Goal: Task Accomplishment & Management: Use online tool/utility

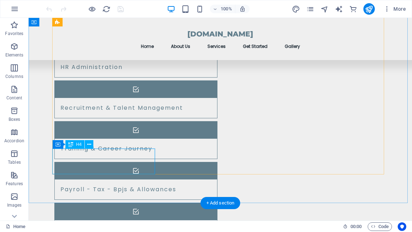
scroll to position [659, 0]
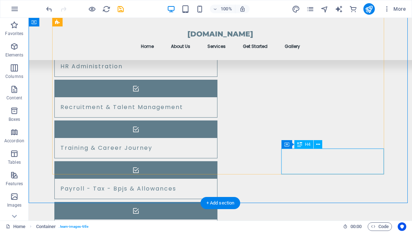
drag, startPoint x: 349, startPoint y: 155, endPoint x: 301, endPoint y: 213, distance: 75.8
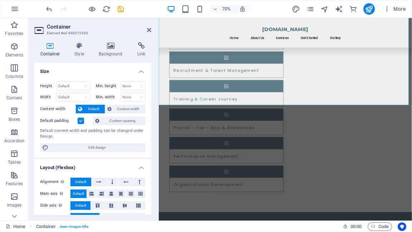
scroll to position [741, 0]
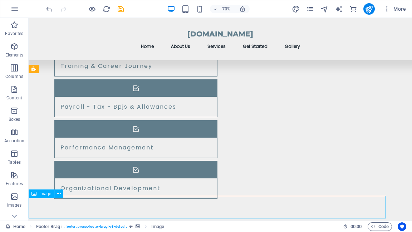
scroll to position [830, 0]
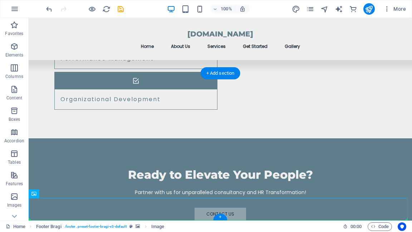
drag, startPoint x: 364, startPoint y: 209, endPoint x: 306, endPoint y: 182, distance: 63.9
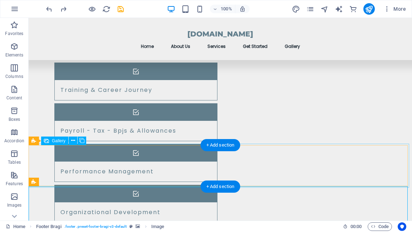
scroll to position [715, 0]
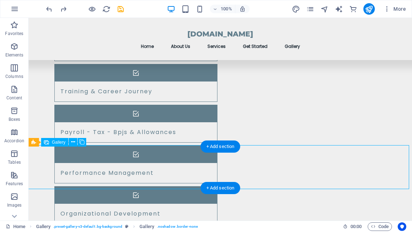
select select "1"
select select "px"
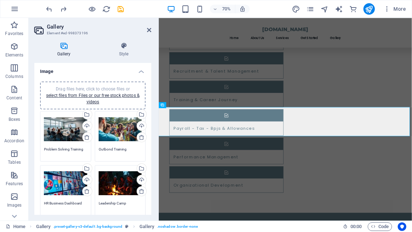
scroll to position [57, 0]
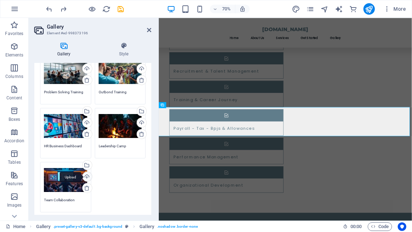
click at [87, 178] on div "Upload" at bounding box center [86, 177] width 11 height 11
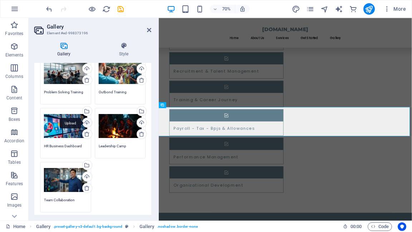
click at [85, 121] on div "Upload" at bounding box center [86, 123] width 11 height 11
click at [67, 146] on textarea "HR Business Dashboard" at bounding box center [65, 149] width 43 height 11
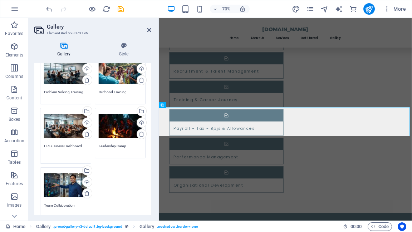
click at [67, 146] on textarea "HR Business Dashboard" at bounding box center [65, 152] width 43 height 16
drag, startPoint x: 45, startPoint y: 145, endPoint x: 89, endPoint y: 144, distance: 44.0
click at [89, 144] on div "Drag files here, click to choose files or select files from Files or our free s…" at bounding box center [65, 135] width 55 height 59
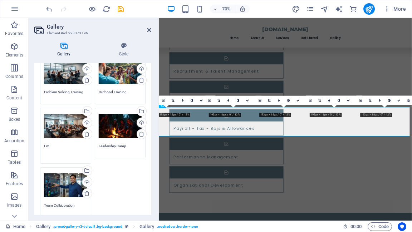
type textarea "E"
type textarea "C"
type textarea "Corporate Culture"
click at [51, 205] on textarea "Team Collaboration" at bounding box center [65, 208] width 43 height 11
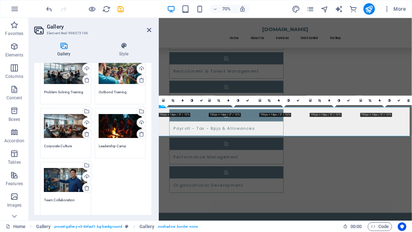
click at [68, 200] on textarea "Team Collaboration" at bounding box center [65, 206] width 43 height 16
drag, startPoint x: 44, startPoint y: 200, endPoint x: 78, endPoint y: 199, distance: 33.3
click at [78, 199] on textarea "Team Collaboration" at bounding box center [65, 206] width 43 height 16
type textarea "HR Dashboard"
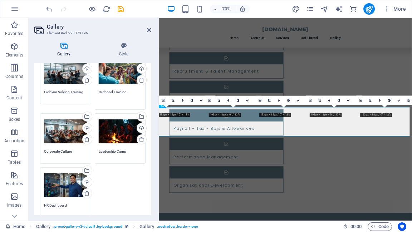
click at [106, 91] on textarea "Outbond Training" at bounding box center [120, 97] width 43 height 16
drag, startPoint x: 126, startPoint y: 92, endPoint x: 97, endPoint y: 97, distance: 28.9
click at [97, 97] on div "Drag files here, click to choose files or select files from Files or our free s…" at bounding box center [120, 81] width 55 height 59
click at [110, 90] on textarea "Team Building" at bounding box center [120, 97] width 43 height 16
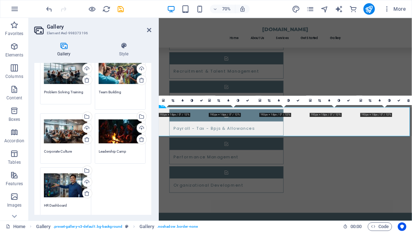
click at [110, 90] on textarea "Team Building" at bounding box center [120, 97] width 43 height 16
drag, startPoint x: 98, startPoint y: 92, endPoint x: 121, endPoint y: 90, distance: 23.0
click at [121, 90] on textarea "Team Building" at bounding box center [120, 97] width 43 height 16
type textarea "Assessment Training"
click at [131, 186] on div "Drag files here, click to choose files or select files from Files or our free s…" at bounding box center [92, 136] width 109 height 168
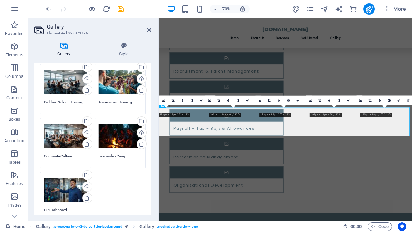
scroll to position [143, 0]
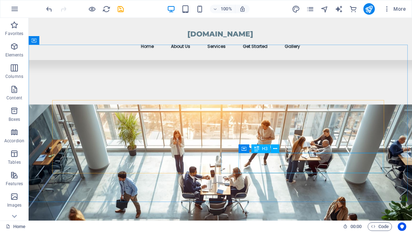
scroll to position [257, 0]
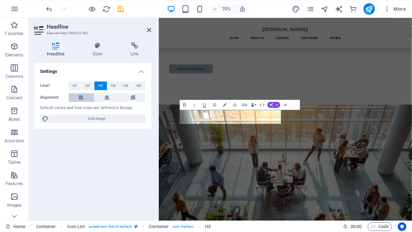
click at [83, 98] on icon at bounding box center [81, 97] width 5 height 9
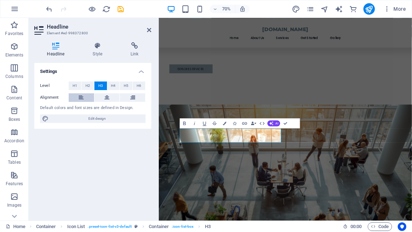
click at [81, 98] on icon at bounding box center [81, 97] width 5 height 9
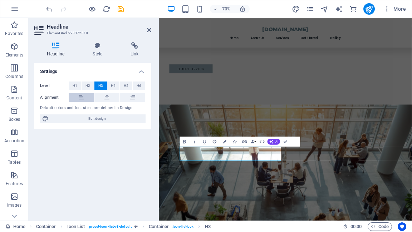
click at [82, 96] on icon at bounding box center [81, 97] width 5 height 9
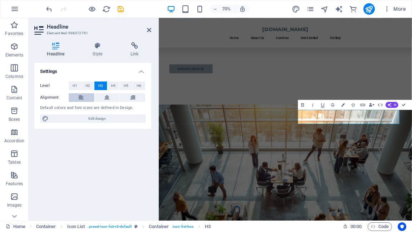
click at [80, 96] on icon at bounding box center [81, 97] width 5 height 9
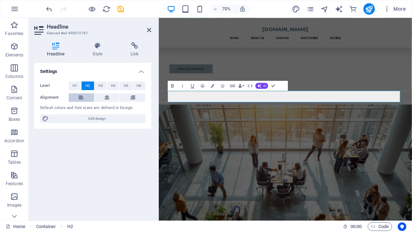
click at [81, 97] on icon at bounding box center [81, 97] width 5 height 9
drag, startPoint x: 417, startPoint y: 190, endPoint x: 470, endPoint y: 138, distance: 74.4
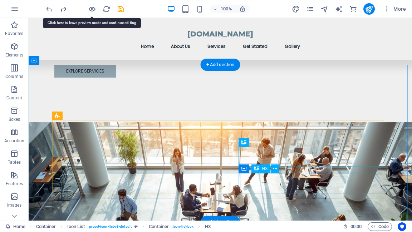
scroll to position [286, 0]
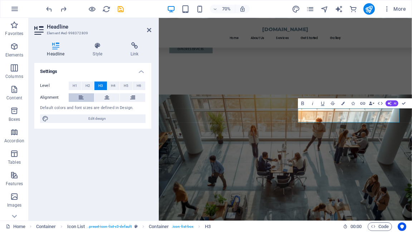
click at [79, 99] on icon at bounding box center [81, 97] width 5 height 9
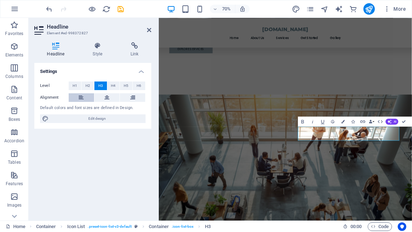
click at [80, 99] on icon at bounding box center [81, 97] width 5 height 9
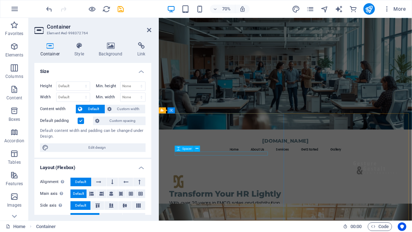
scroll to position [0, 0]
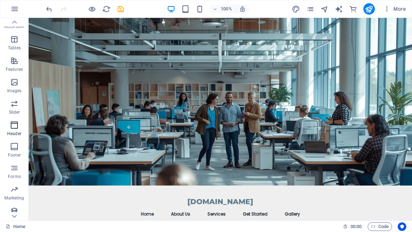
scroll to position [140, 0]
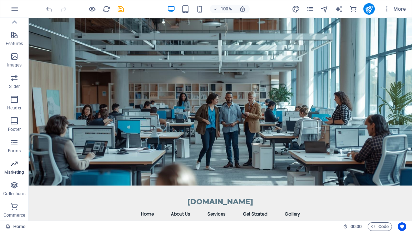
click at [15, 164] on icon "button" at bounding box center [14, 164] width 9 height 9
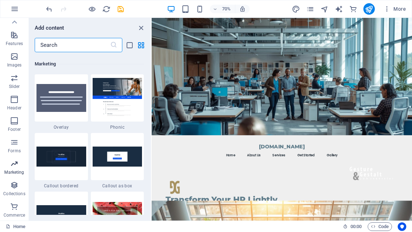
scroll to position [5830, 0]
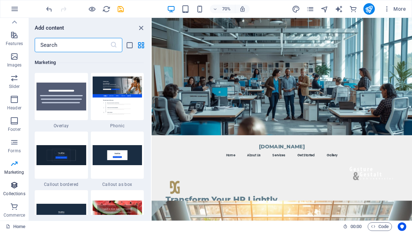
click at [14, 187] on icon "button" at bounding box center [14, 185] width 9 height 9
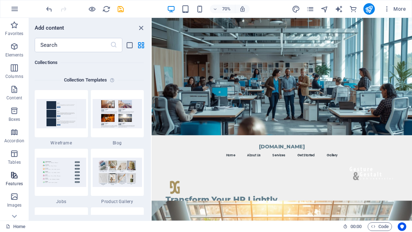
scroll to position [140, 0]
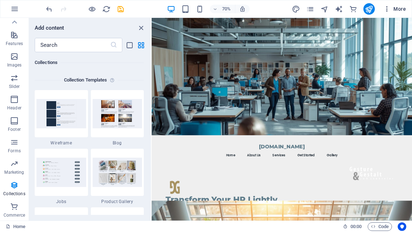
click at [388, 9] on icon "button" at bounding box center [387, 8] width 7 height 7
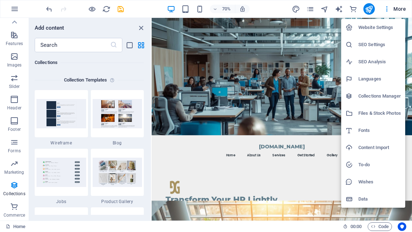
click at [382, 46] on h6 "SEO Settings" at bounding box center [380, 44] width 43 height 9
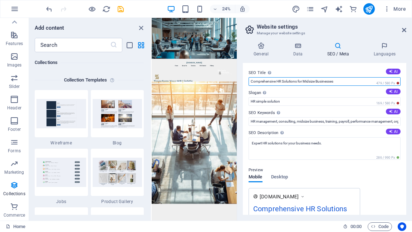
drag, startPoint x: 276, startPoint y: 81, endPoint x: 238, endPoint y: 82, distance: 37.2
click at [238, 82] on aside "Website settings Manage your website settings General Data SEO / Meta Languages…" at bounding box center [324, 119] width 175 height 203
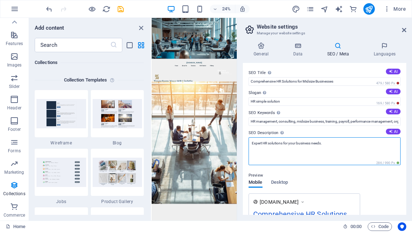
drag, startPoint x: 262, startPoint y: 142, endPoint x: 242, endPoint y: 145, distance: 20.5
click at [242, 145] on div "General Data SEO / Meta Languages Website name [DOMAIN_NAME] Logo Drag files he…" at bounding box center [324, 129] width 175 height 184
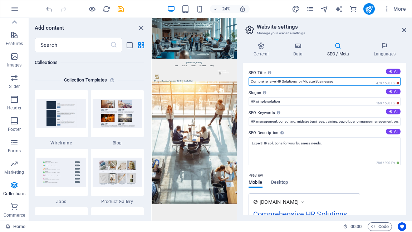
click at [266, 83] on input "Comprehensive HR Solutions for Midsize Businesses" at bounding box center [325, 81] width 152 height 9
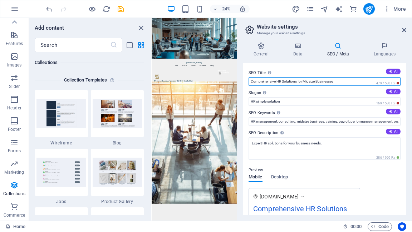
click at [266, 82] on input "Comprehensive HR Solutions for Midsize Businesses" at bounding box center [325, 81] width 152 height 9
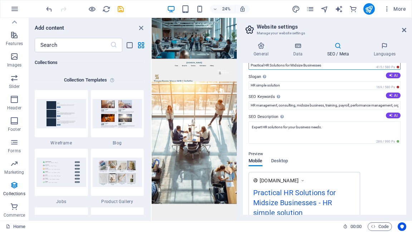
scroll to position [0, 0]
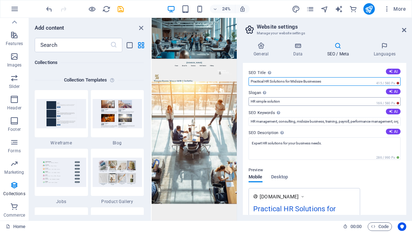
type input "Practical HR Solutions for Midsize Businesses"
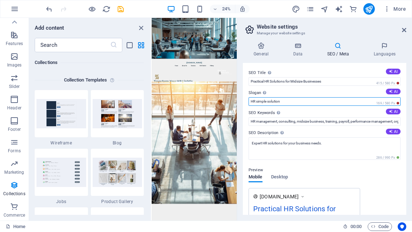
click at [251, 101] on input "HR simple solution" at bounding box center [325, 101] width 152 height 9
type input "Transform HR Smoothly"
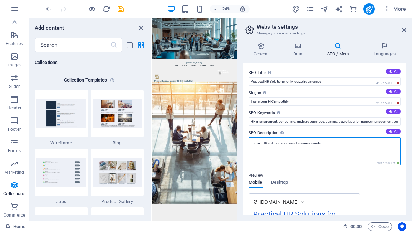
click at [326, 141] on textarea "Expert HR solutions for your business needs." at bounding box center [325, 151] width 152 height 28
drag, startPoint x: 323, startPoint y: 142, endPoint x: 262, endPoint y: 145, distance: 60.5
click at [262, 145] on textarea "Expert HR solutions for your business needs." at bounding box center [325, 151] width 152 height 28
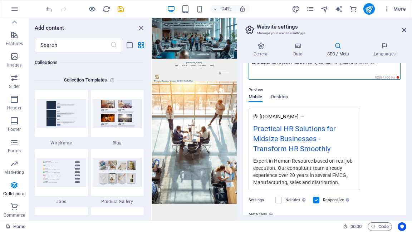
type textarea "Expert in Human Resource based on real job execution. Our consultant team alrea…"
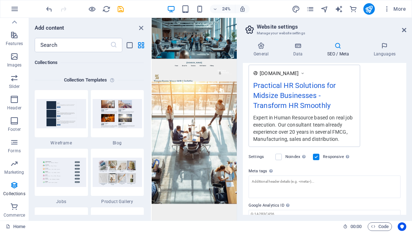
scroll to position [129, 0]
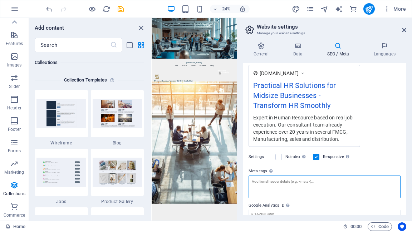
click at [272, 182] on textarea "Meta tags Enter HTML code here that will be placed inside the tags of your webs…" at bounding box center [325, 187] width 152 height 23
paste textarea "<head> <title>Judul [PERSON_NAME] Deskriptif Halaman Anda</title> </head>"
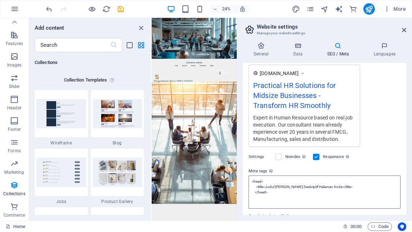
drag, startPoint x: 268, startPoint y: 186, endPoint x: 331, endPoint y: 186, distance: 63.0
click at [331, 186] on textarea "<head> <title>Judul [PERSON_NAME] Deskriptif Halaman Anda</title> </head>" at bounding box center [325, 192] width 152 height 33
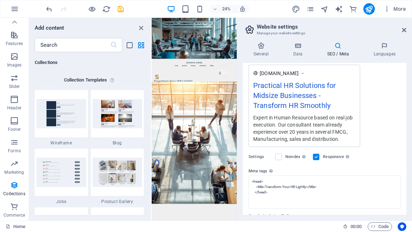
type textarea "<title>Transform Your HR Lightly</title>"
click at [375, 147] on body "[DOMAIN_NAME] Home Favorites Elements Columns Content Boxes Accordion Tables Fe…" at bounding box center [206, 116] width 412 height 232
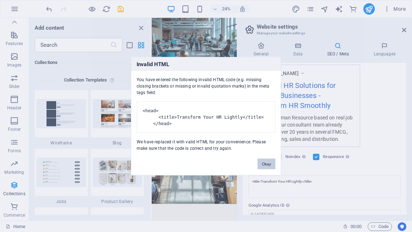
click at [263, 168] on button "Okay" at bounding box center [267, 164] width 18 height 11
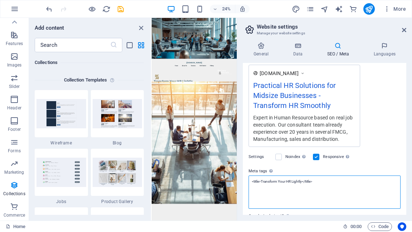
click at [268, 202] on textarea "<title>Transform Your HR Lightly</title>" at bounding box center [325, 192] width 152 height 33
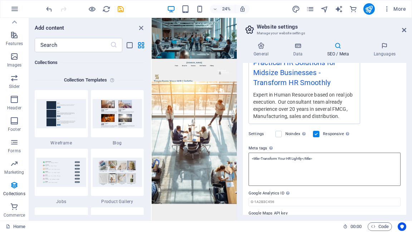
scroll to position [152, 0]
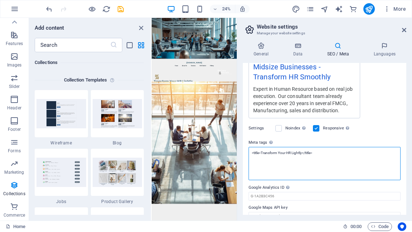
click at [296, 173] on textarea "<title>Transform Your HR Lightly</title>" at bounding box center [325, 163] width 152 height 33
drag, startPoint x: 321, startPoint y: 158, endPoint x: 253, endPoint y: 156, distance: 68.0
click at [253, 156] on textarea "<title>Transform Your HR Lightly</title>" at bounding box center [325, 163] width 152 height 33
click at [261, 168] on textarea "<title>Transform Your HR Lightly</title>" at bounding box center [325, 163] width 152 height 33
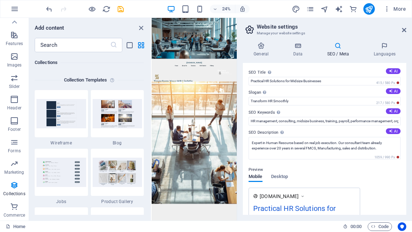
scroll to position [0, 0]
click at [394, 70] on button "AI" at bounding box center [393, 72] width 15 height 6
type input "Elevate Your HR Effortlessly"
click at [394, 91] on button "AI" at bounding box center [393, 92] width 15 height 6
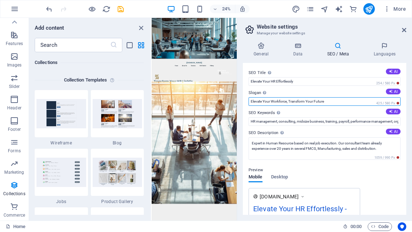
click at [320, 101] on input "Elevate Your Workforce, Transform Your Future" at bounding box center [325, 101] width 152 height 9
type input "Elevate Your Workforce, Transform Your HR"
click at [389, 112] on icon at bounding box center [391, 112] width 4 height 4
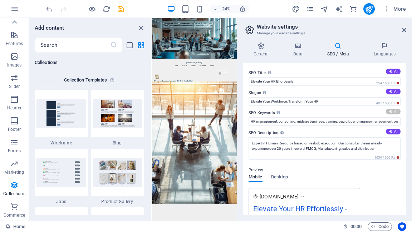
type input "HR management solutions, midsize business consulting, recruitment and talent ma…"
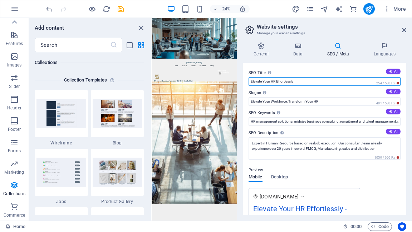
click at [284, 81] on input "Elevate Your HR Effortlessly" at bounding box center [325, 81] width 152 height 9
type input "Elevate Your HR Smoothly"
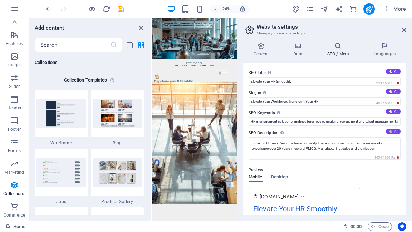
click at [392, 132] on button "AI" at bounding box center [393, 132] width 15 height 6
type textarea "Transform your HR with our expert solutions! Streamline operations and elevate …"
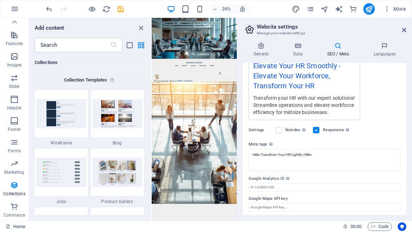
scroll to position [145, 0]
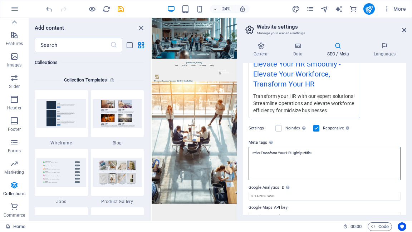
drag, startPoint x: 321, startPoint y: 158, endPoint x: 246, endPoint y: 156, distance: 74.8
click at [246, 156] on div "SEO Title The title of your website - make it something that stands out in sear…" at bounding box center [325, 139] width 164 height 152
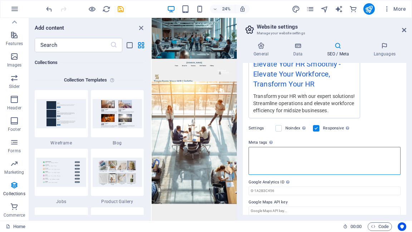
click at [277, 164] on textarea "Meta tags Enter HTML code here that will be placed inside the tags of your webs…" at bounding box center [325, 161] width 152 height 28
drag, startPoint x: 289, startPoint y: 168, endPoint x: 244, endPoint y: 149, distance: 48.5
click at [244, 149] on div "SEO Title The title of your website - make it something that stands out in sear…" at bounding box center [325, 139] width 164 height 152
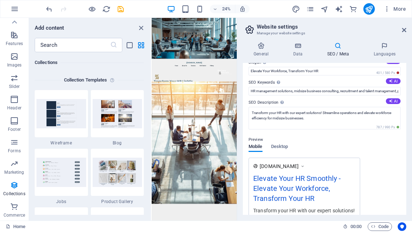
scroll to position [88, 0]
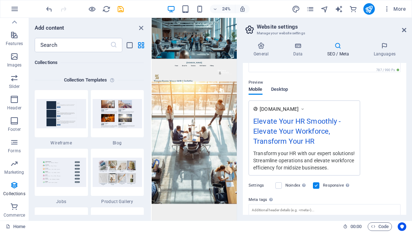
click at [280, 89] on span "Desktop" at bounding box center [279, 90] width 17 height 10
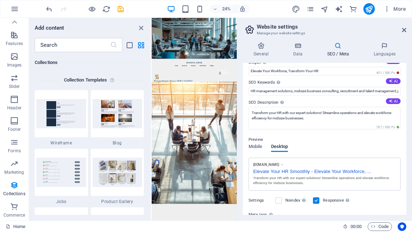
scroll to position [2, 0]
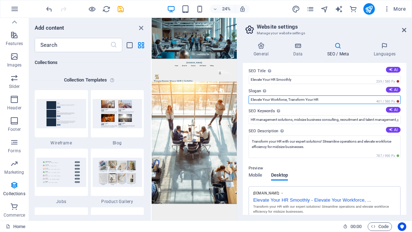
drag, startPoint x: 287, startPoint y: 100, endPoint x: 241, endPoint y: 99, distance: 46.2
click at [241, 99] on div "General Data SEO / Meta Languages Website name [DOMAIN_NAME] Logo Drag files he…" at bounding box center [324, 129] width 175 height 184
click at [271, 98] on input "Transform Your HR" at bounding box center [325, 100] width 152 height 9
click at [273, 100] on input "Transform HR" at bounding box center [325, 100] width 152 height 9
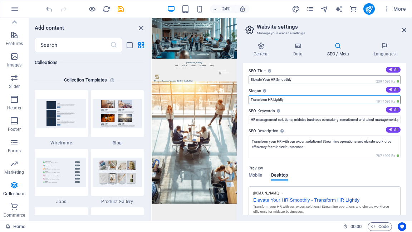
type input "Transform HR Lightly"
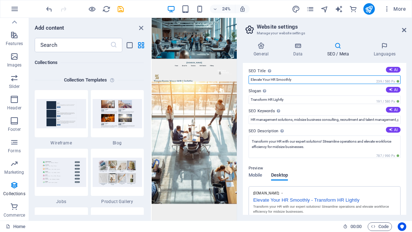
click at [284, 79] on input "Elevate Your HR Smoothly" at bounding box center [325, 80] width 152 height 9
click at [275, 79] on input "Elevate Your HR" at bounding box center [325, 80] width 152 height 9
click at [272, 79] on input "Elevate Your HR" at bounding box center [325, 80] width 152 height 9
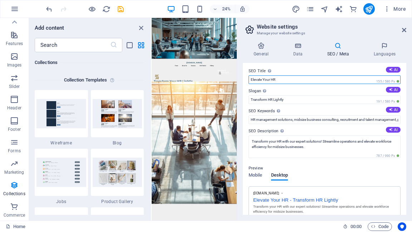
click at [272, 79] on input "Elevate Your HR" at bounding box center [325, 80] width 152 height 9
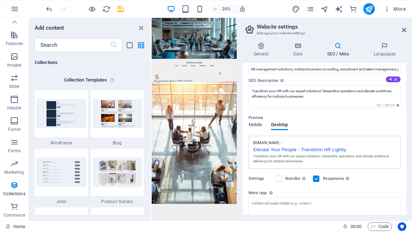
scroll to position [59, 0]
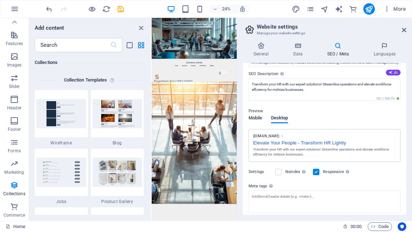
type input "Elevate Your People"
click at [257, 118] on span "Mobile" at bounding box center [256, 119] width 14 height 10
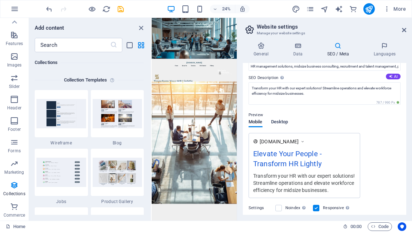
scroll to position [57, 0]
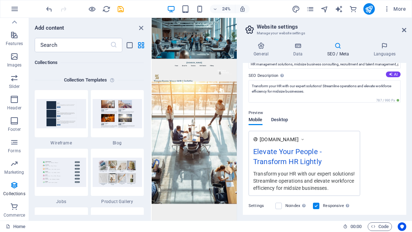
click at [284, 121] on span "Desktop" at bounding box center [279, 121] width 17 height 10
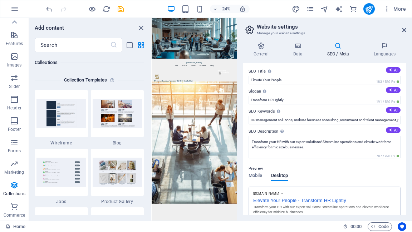
scroll to position [0, 0]
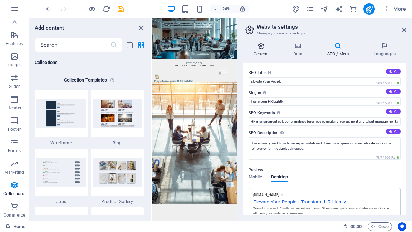
click at [263, 47] on icon at bounding box center [261, 45] width 37 height 7
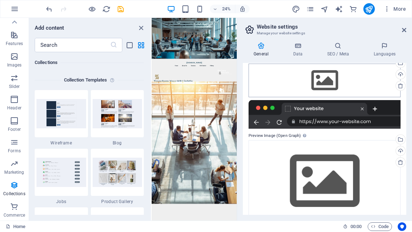
scroll to position [87, 0]
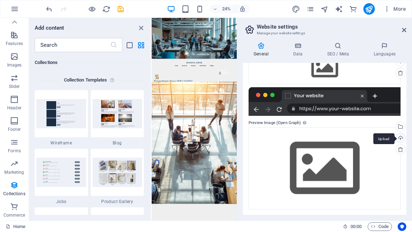
click at [401, 138] on div "Upload" at bounding box center [400, 139] width 11 height 11
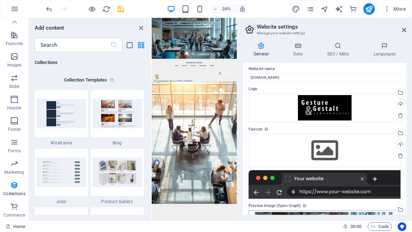
scroll to position [1, 0]
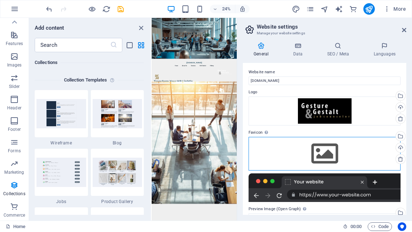
click at [322, 157] on div "Drag files here, click to choose files or select files from Files or our free s…" at bounding box center [325, 154] width 152 height 34
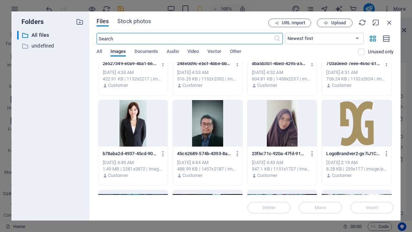
scroll to position [143, 0]
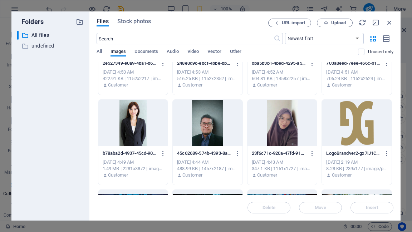
click at [345, 121] on div at bounding box center [357, 123] width 70 height 47
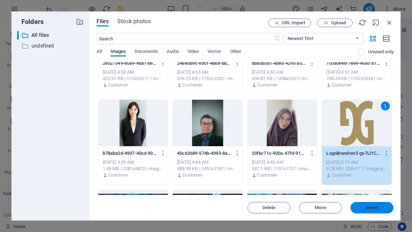
click at [367, 210] on button "Insert" at bounding box center [372, 207] width 43 height 11
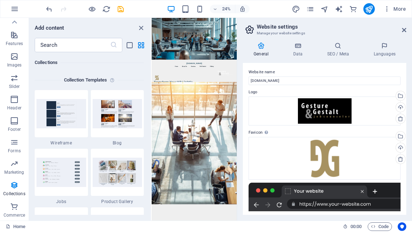
scroll to position [0, 0]
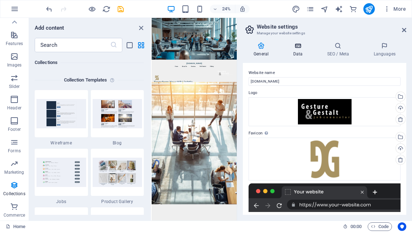
click at [296, 47] on icon at bounding box center [297, 45] width 31 height 7
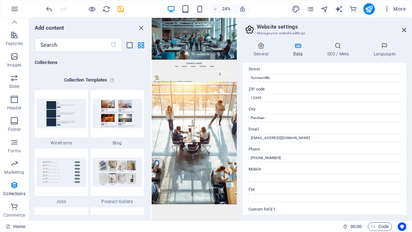
scroll to position [86, 0]
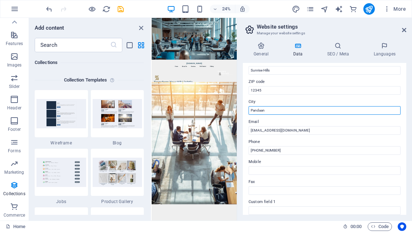
click at [260, 111] on input "Pandaan" at bounding box center [325, 110] width 152 height 9
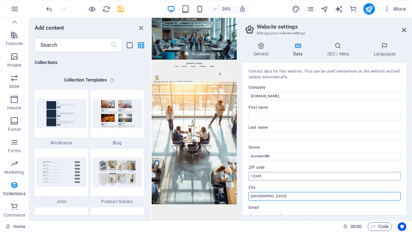
scroll to position [0, 0]
type input "[GEOGRAPHIC_DATA]"
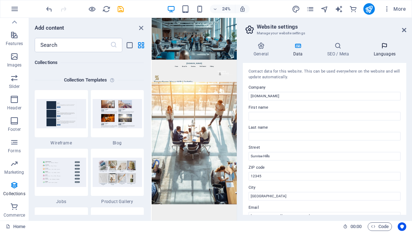
click at [384, 49] on icon at bounding box center [385, 45] width 44 height 7
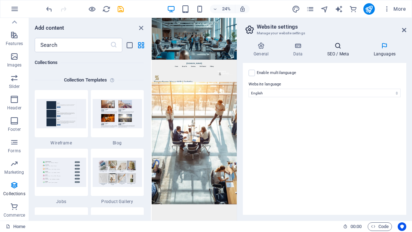
click at [336, 50] on h4 "SEO / Meta" at bounding box center [339, 49] width 47 height 15
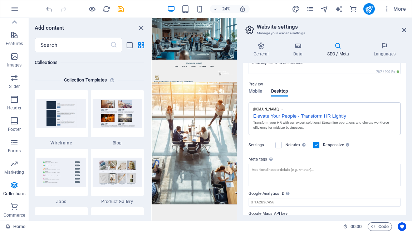
scroll to position [103, 0]
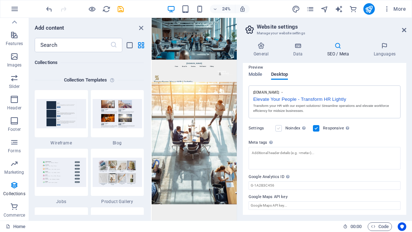
click at [277, 130] on label at bounding box center [279, 128] width 6 height 6
click at [0, 0] on input "Noindex Instruct search engines to exclude this website from search results." at bounding box center [0, 0] width 0 height 0
click at [279, 129] on label at bounding box center [279, 128] width 6 height 6
click at [0, 0] on input "Noindex Instruct search engines to exclude this website from search results." at bounding box center [0, 0] width 0 height 0
click at [314, 101] on div "Elevate Your People - Transform HR Lightly" at bounding box center [324, 99] width 143 height 8
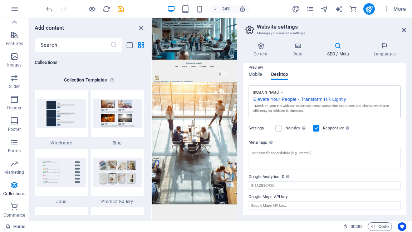
scroll to position [0, 0]
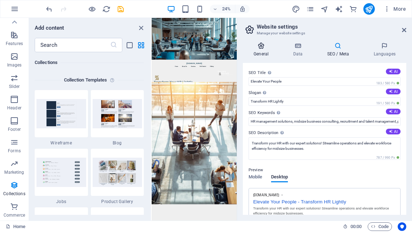
click at [262, 49] on icon at bounding box center [261, 45] width 37 height 7
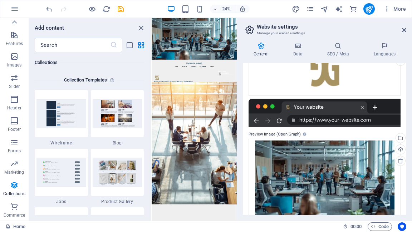
scroll to position [110, 0]
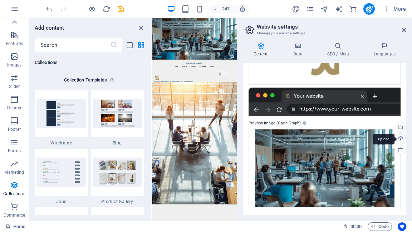
click at [398, 137] on div "Upload" at bounding box center [400, 139] width 11 height 11
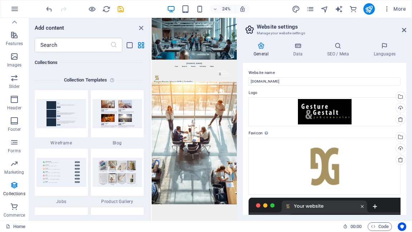
scroll to position [0, 0]
click at [338, 47] on icon at bounding box center [338, 45] width 44 height 7
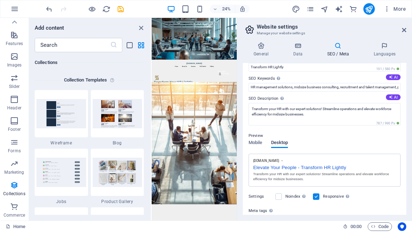
scroll to position [103, 0]
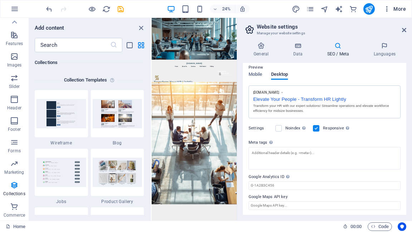
click at [393, 9] on span "More" at bounding box center [395, 8] width 23 height 7
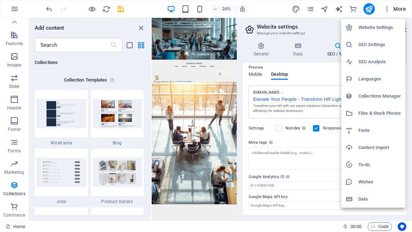
click at [385, 28] on h6 "Website Settings" at bounding box center [380, 27] width 43 height 9
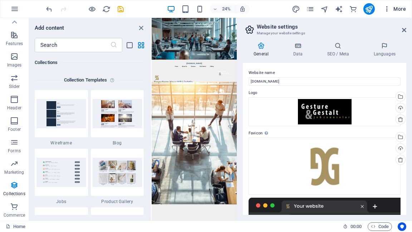
click at [387, 10] on icon "button" at bounding box center [387, 8] width 7 height 7
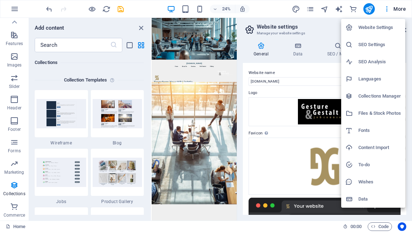
click at [378, 63] on h6 "SEO Analysis" at bounding box center [380, 62] width 43 height 9
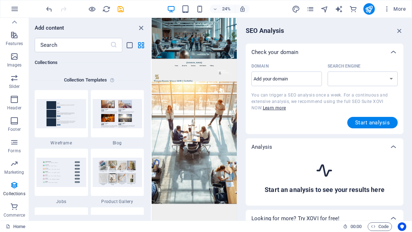
select select "[DOMAIN_NAME]"
click at [272, 79] on input "Domain ​" at bounding box center [287, 78] width 71 height 11
type input "[DOMAIN_NAME]"
select select "[DOMAIN_NAME]"
type input "[DOMAIN_NAME]"
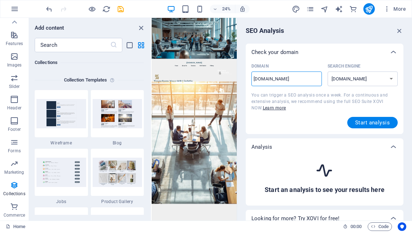
select select "[DOMAIN_NAME]"
type input "[DOMAIN_NAME]"
click at [362, 127] on button "Start analysis" at bounding box center [373, 122] width 50 height 11
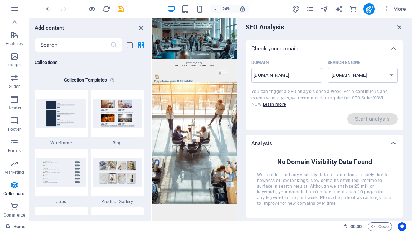
scroll to position [0, 0]
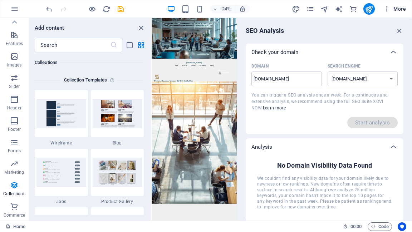
click at [389, 10] on icon "button" at bounding box center [387, 8] width 7 height 7
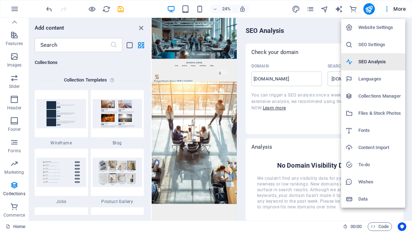
click at [377, 63] on h6 "SEO Analysis" at bounding box center [380, 62] width 43 height 9
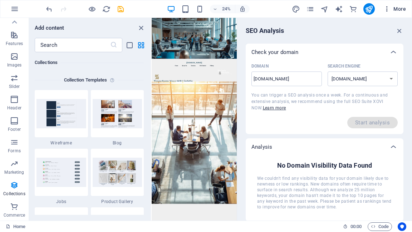
click at [388, 8] on icon "button" at bounding box center [387, 8] width 7 height 7
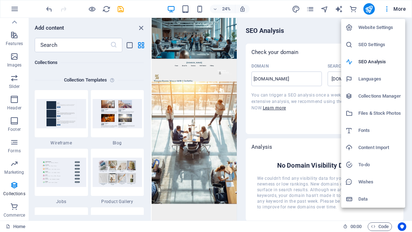
click at [368, 45] on h6 "SEO Settings" at bounding box center [380, 44] width 43 height 9
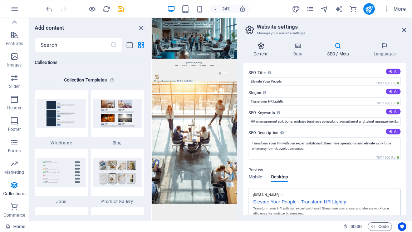
click at [258, 49] on icon at bounding box center [261, 45] width 37 height 7
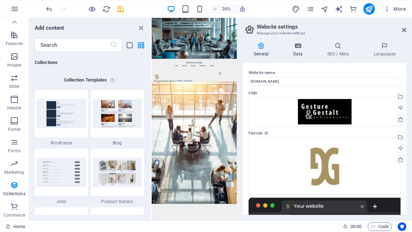
click at [295, 50] on h4 "Data" at bounding box center [299, 49] width 34 height 15
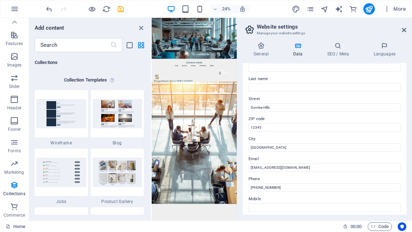
scroll to position [57, 0]
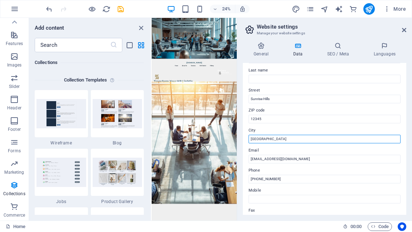
click at [261, 140] on input "[GEOGRAPHIC_DATA]" at bounding box center [325, 139] width 152 height 9
type input "M"
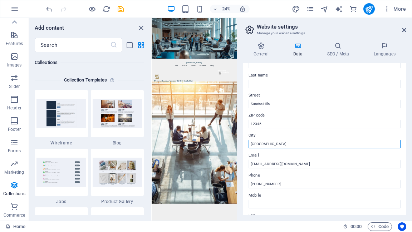
scroll to position [0, 0]
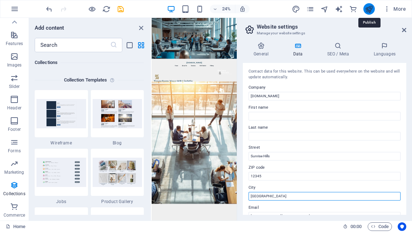
type input "[GEOGRAPHIC_DATA]"
click at [369, 10] on icon "publish" at bounding box center [369, 9] width 8 height 8
